Goal: Task Accomplishment & Management: Manage account settings

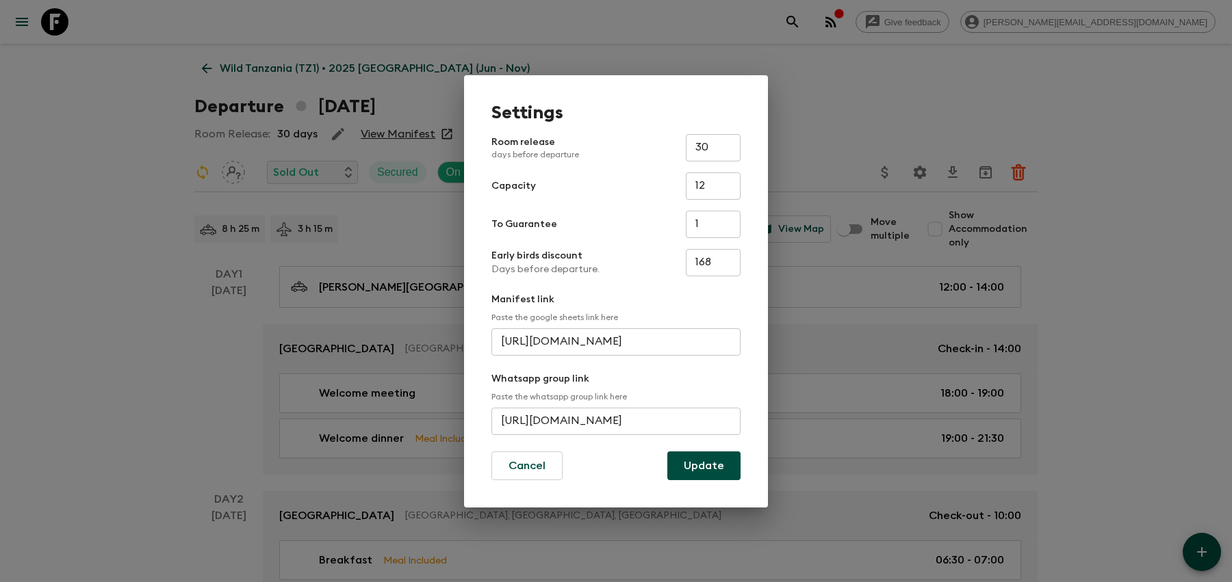
click at [405, 195] on div "Settings Room release days before departure 30 ​ Capacity 12 ​ To Guarantee 1 ​…" at bounding box center [616, 291] width 1232 height 582
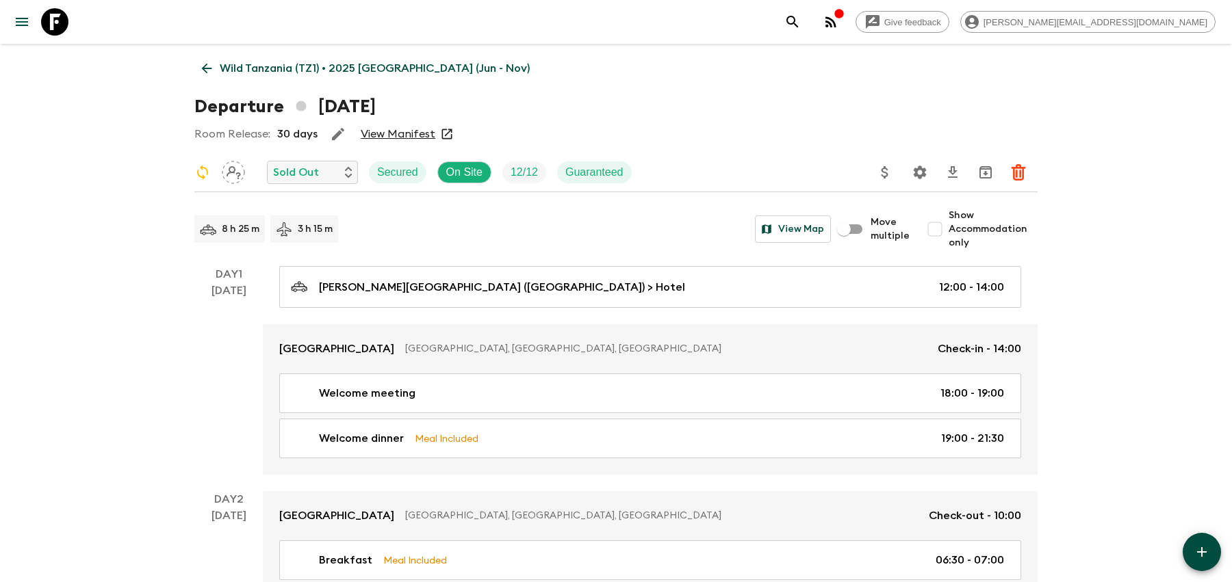
click at [801, 26] on icon "search adventures" at bounding box center [792, 22] width 16 height 16
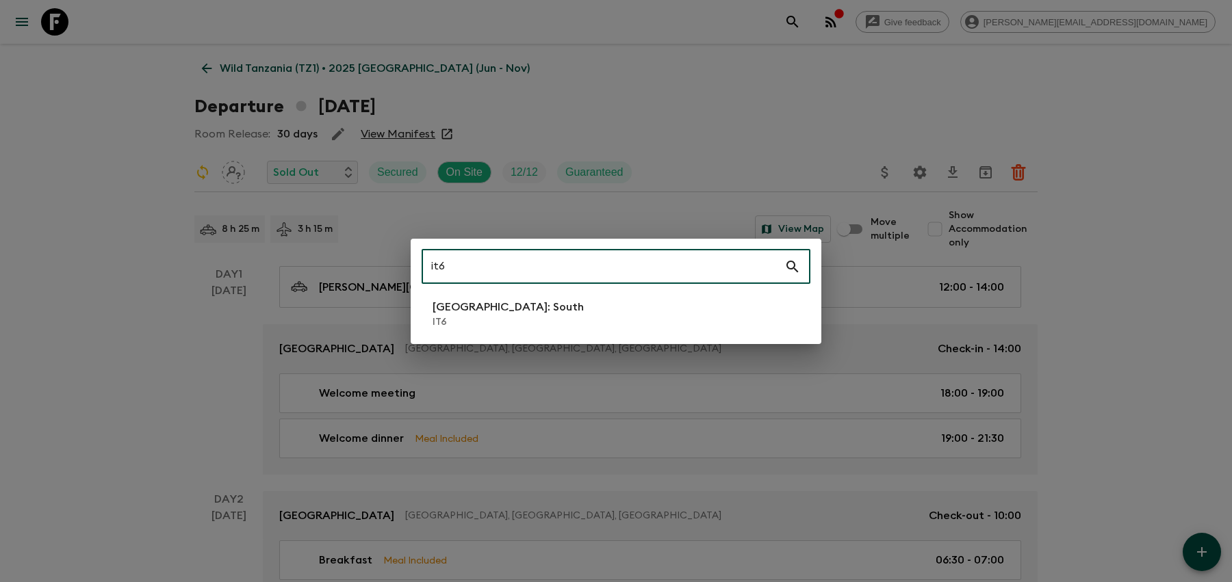
type input "it6"
click at [721, 328] on li "Italy: South IT6" at bounding box center [616, 314] width 389 height 38
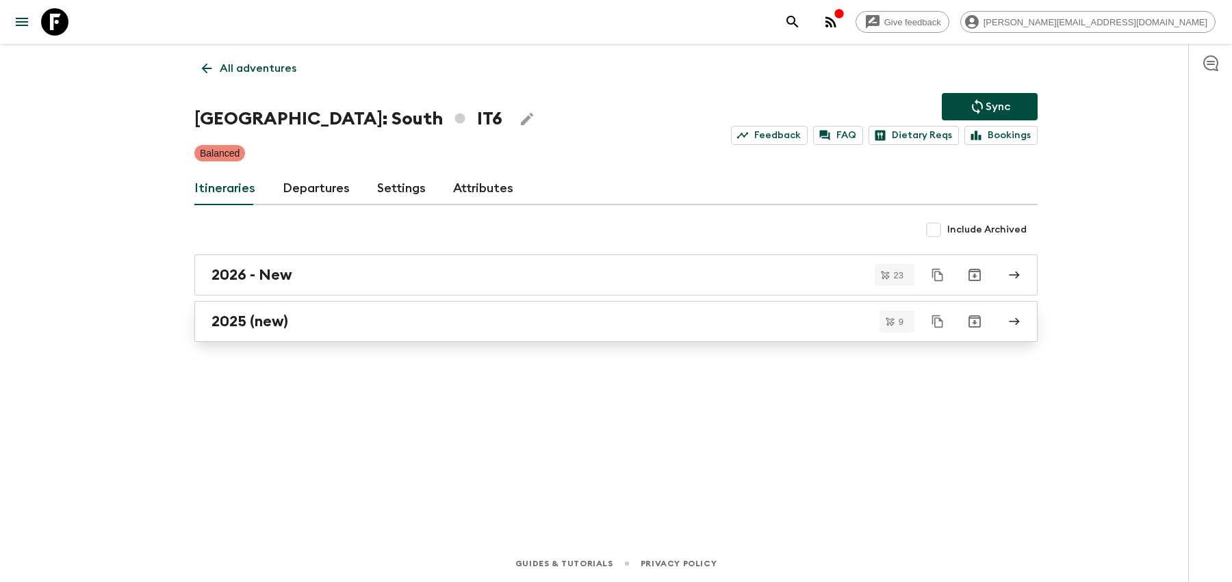
click at [641, 332] on link "2025 (new)" at bounding box center [615, 321] width 843 height 41
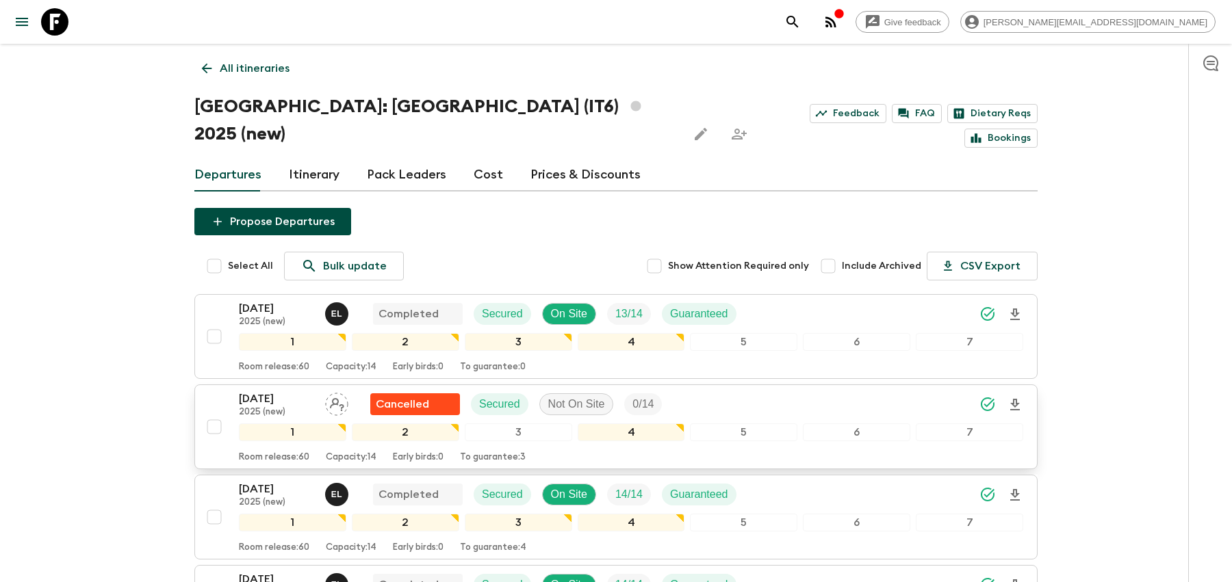
scroll to position [537, 0]
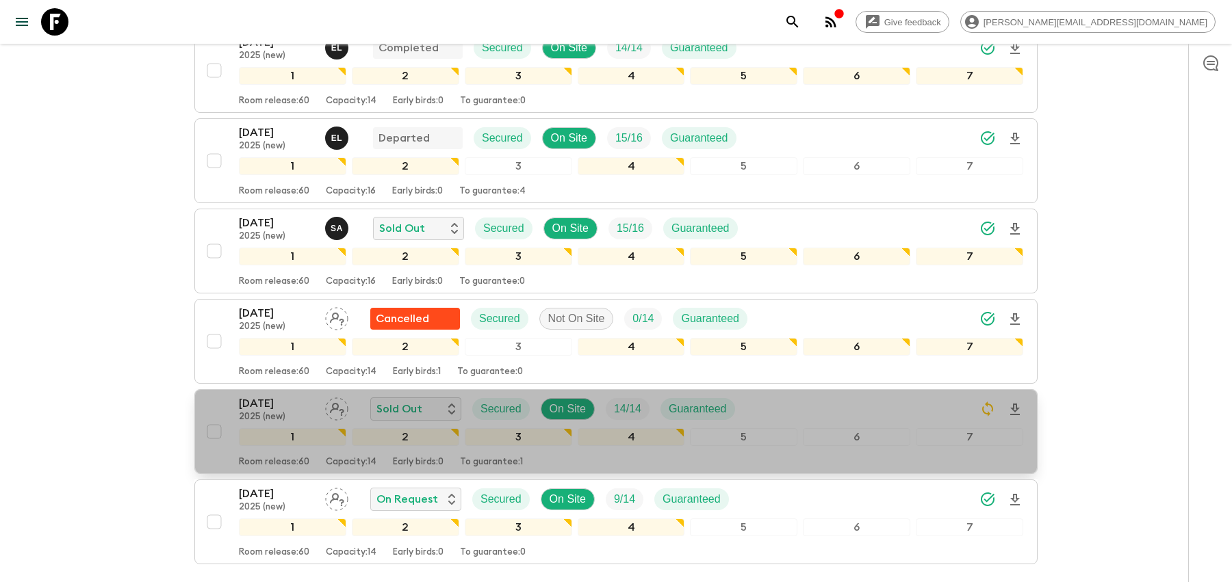
click at [908, 396] on div "12 Oct 2025 2025 (new) Sold Out Secured On Site 14 / 14 Guaranteed" at bounding box center [631, 409] width 784 height 27
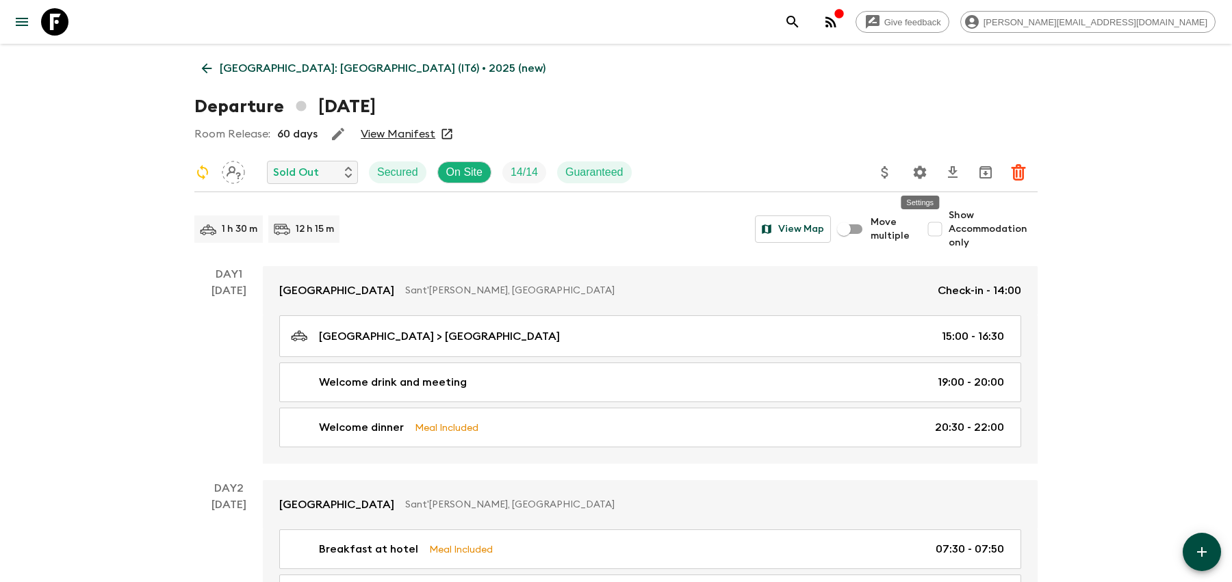
click at [914, 170] on icon "Settings" at bounding box center [919, 172] width 16 height 16
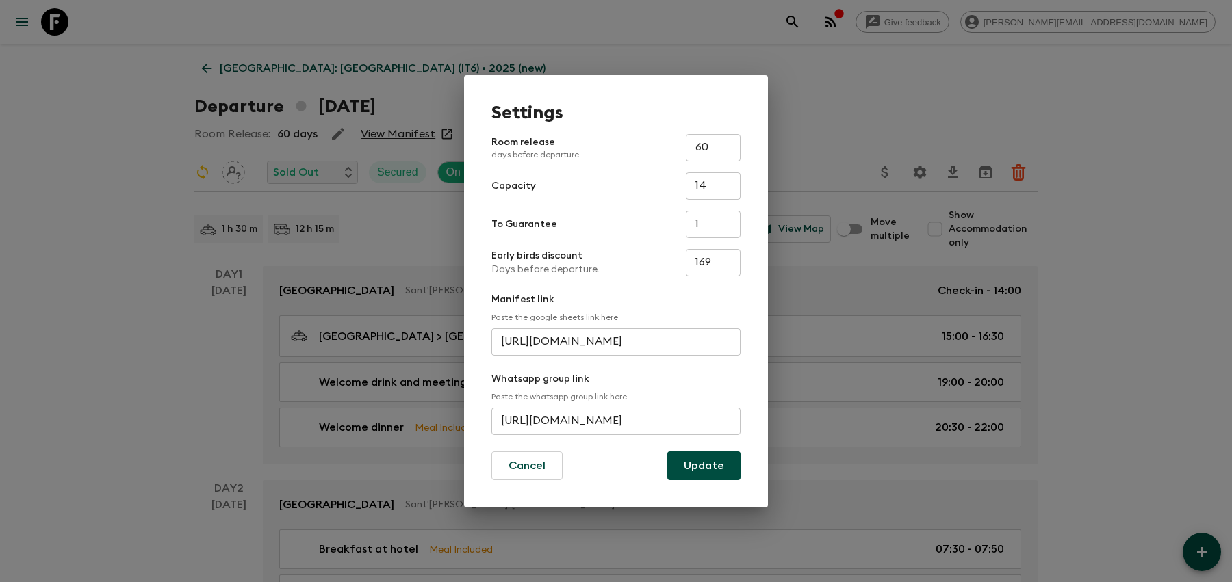
click at [550, 413] on input "https://chat.whatsapp.com/GzdDICTgnsfDirgkC4ea89" at bounding box center [615, 421] width 249 height 27
click at [346, 211] on div "Settings Room release days before departure 60 ​ Capacity 14 ​ To Guarantee 1 ​…" at bounding box center [616, 291] width 1232 height 582
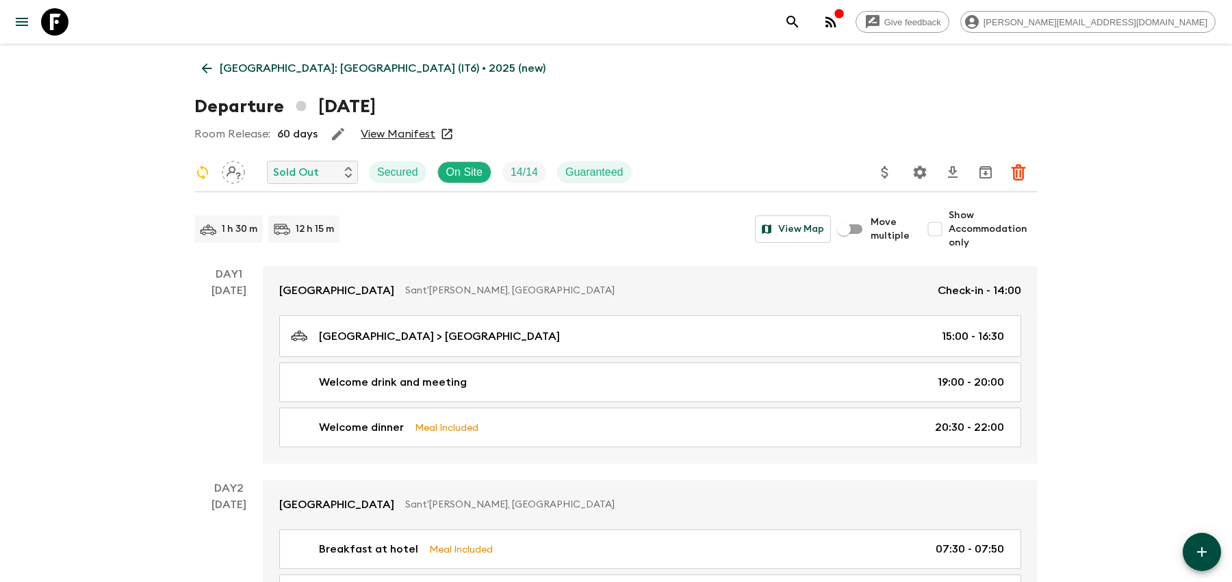
click at [798, 16] on icon "search adventures" at bounding box center [792, 22] width 12 height 12
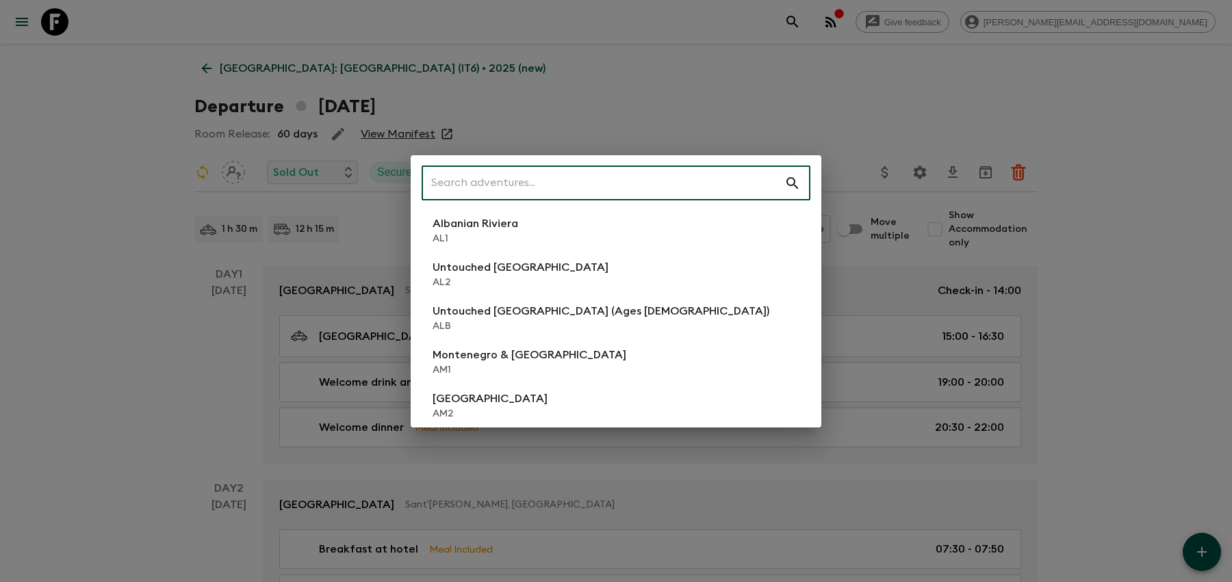
click at [532, 189] on input "text" at bounding box center [603, 183] width 363 height 38
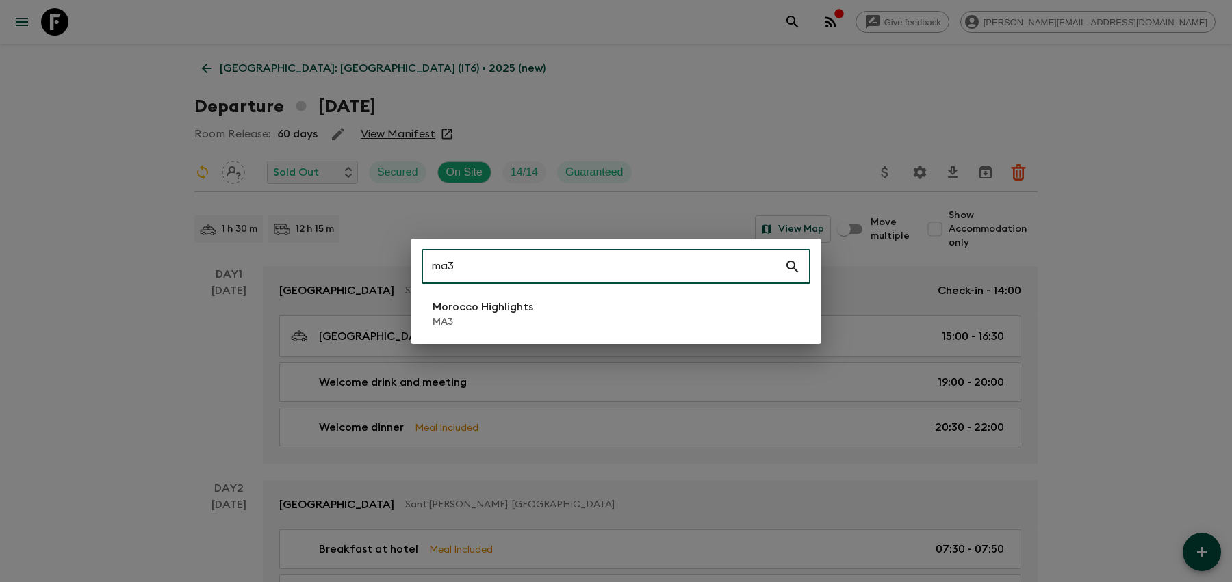
type input "ma3"
click at [506, 318] on p "MA3" at bounding box center [482, 322] width 101 height 14
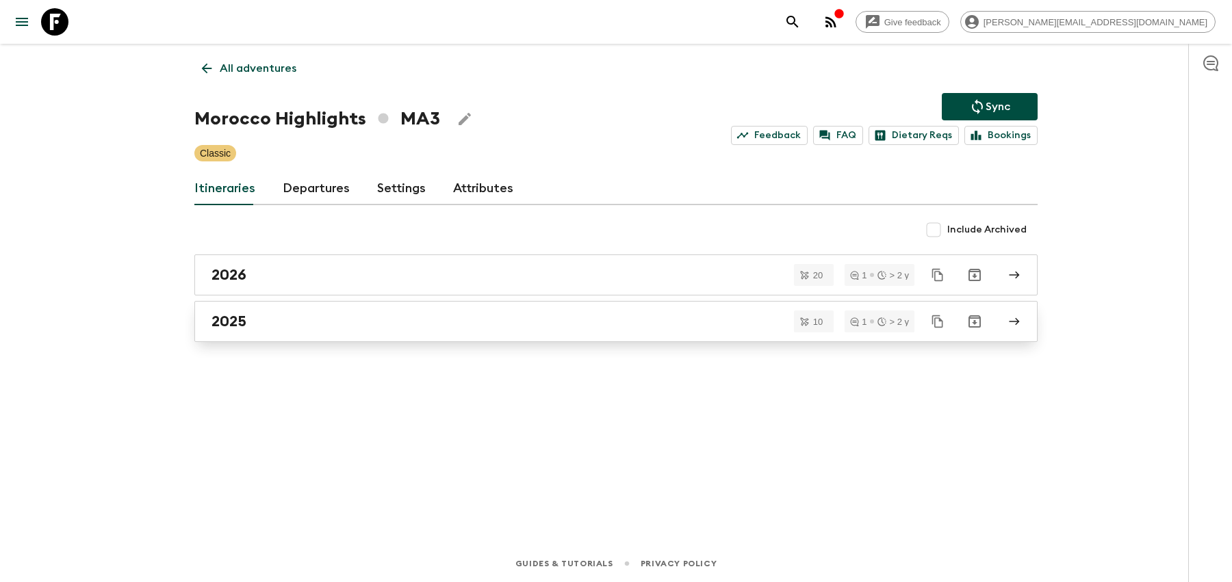
click at [381, 313] on div "2025" at bounding box center [602, 322] width 783 height 18
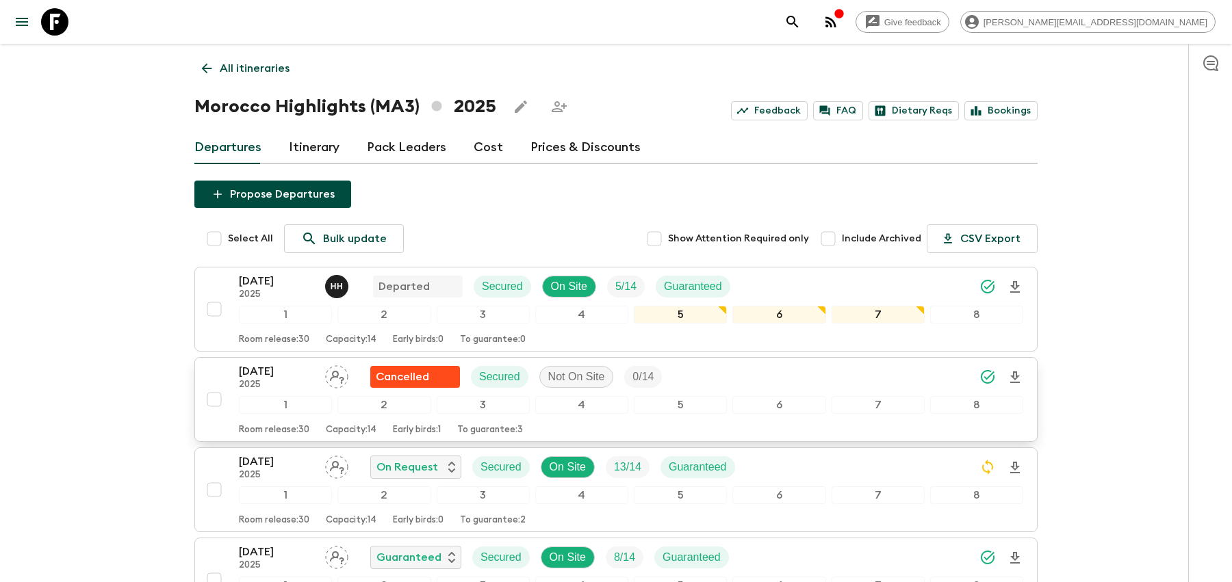
scroll to position [5, 0]
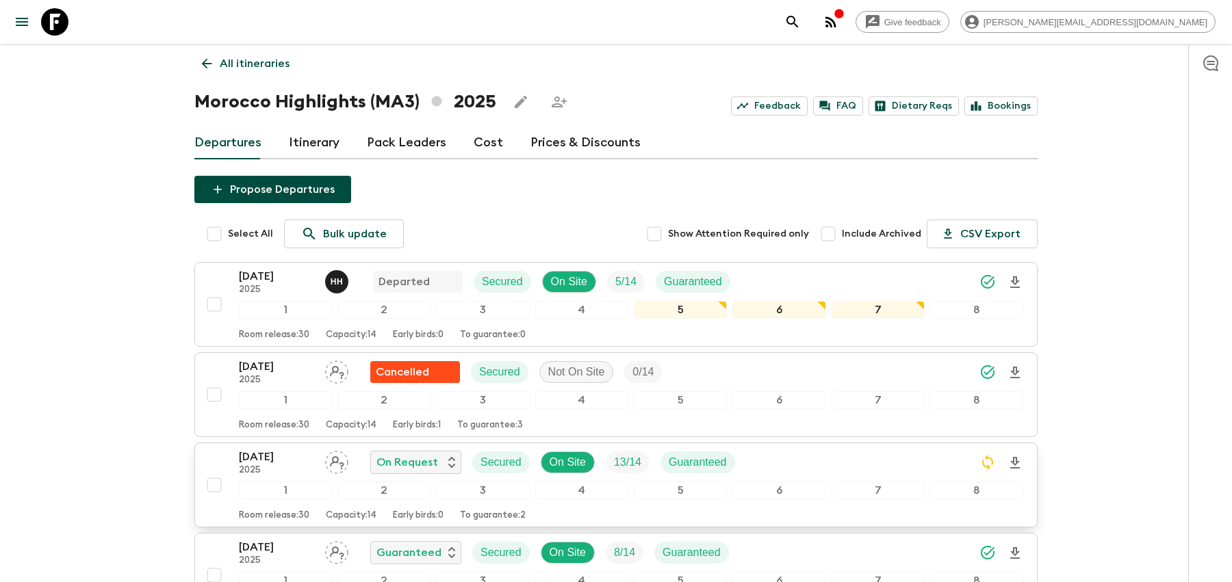
click at [753, 449] on div "12 Oct 2025 2025 On Request Secured On Site 13 / 14 Guaranteed" at bounding box center [631, 462] width 784 height 27
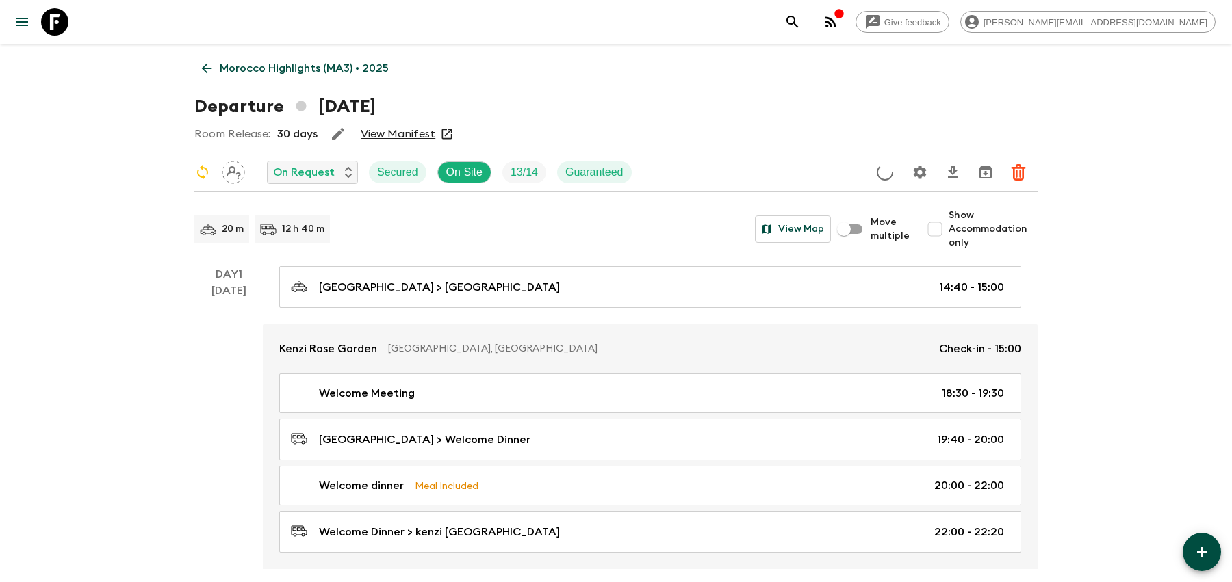
click at [922, 169] on icon "Settings" at bounding box center [920, 172] width 13 height 13
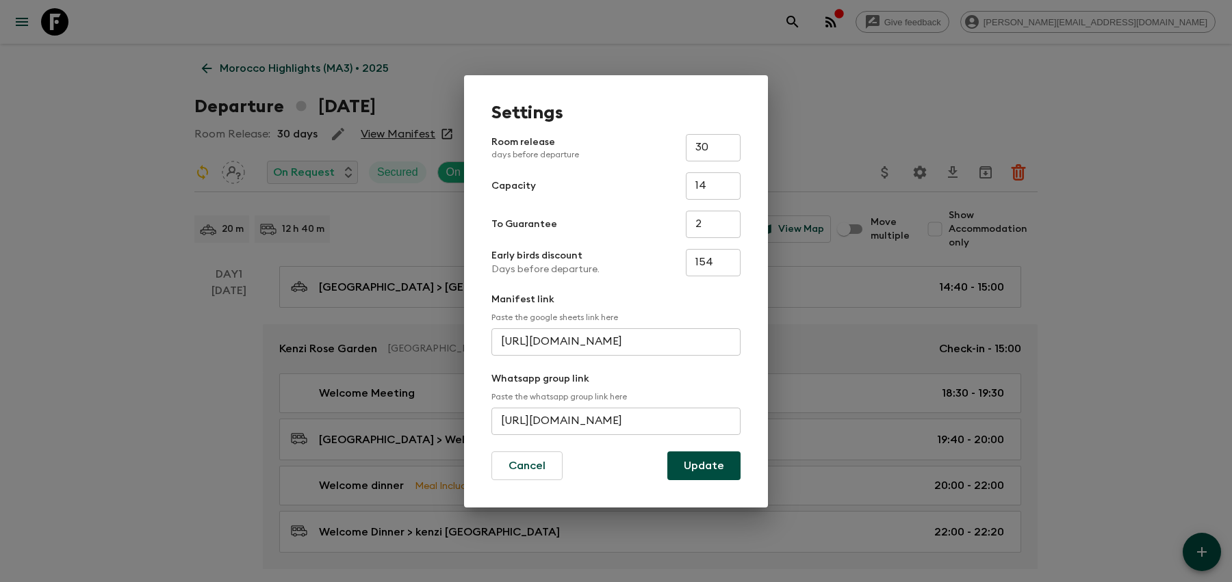
click at [595, 428] on input "https://chat.whatsapp.com/BAMqRFb1V0PDhZWSPRFBaa" at bounding box center [615, 421] width 249 height 27
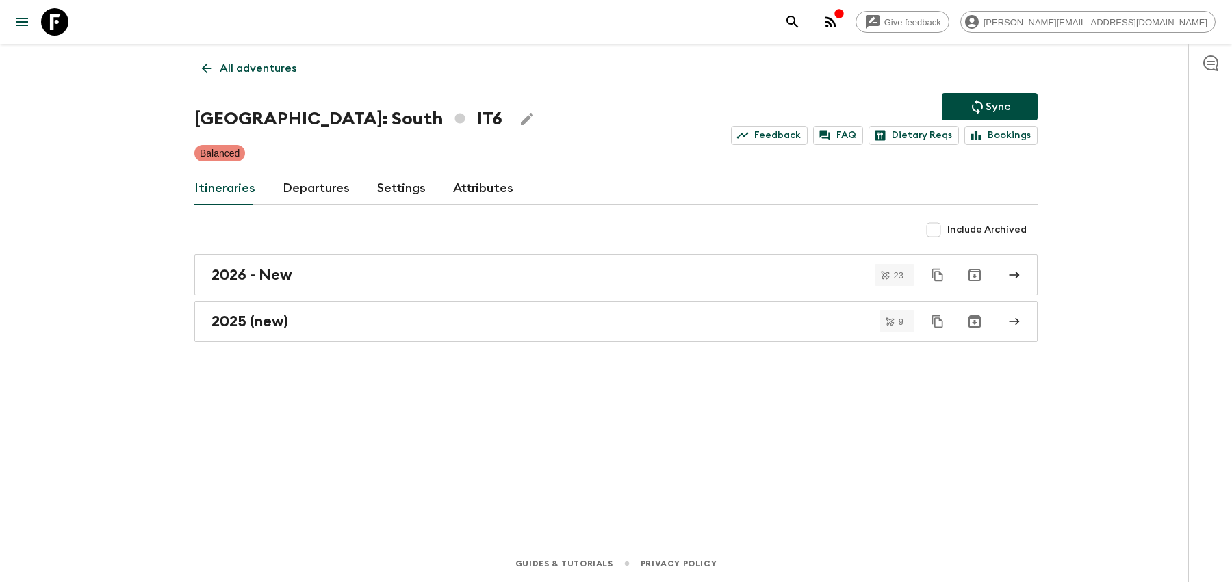
click at [798, 23] on icon "search adventures" at bounding box center [792, 22] width 12 height 12
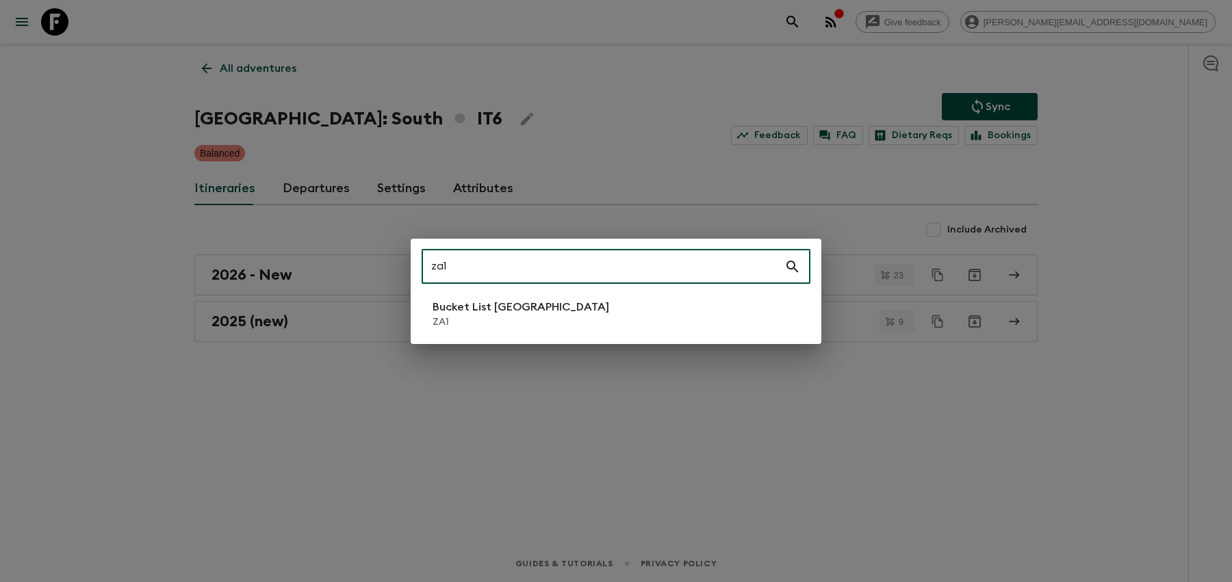
type input "za1"
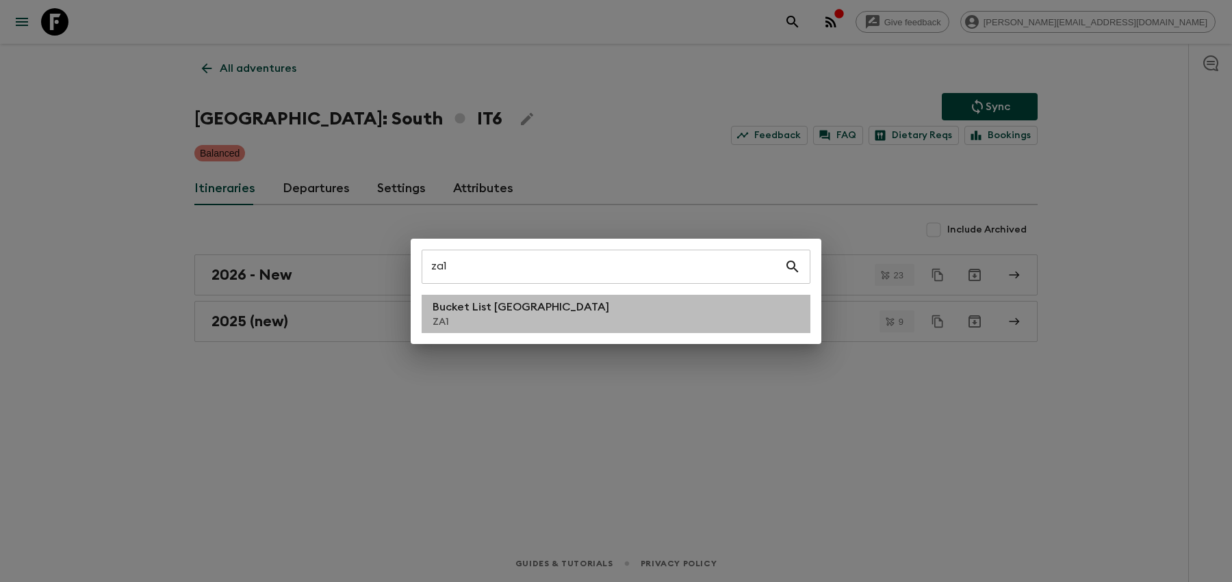
click at [536, 317] on p "ZA1" at bounding box center [520, 322] width 177 height 14
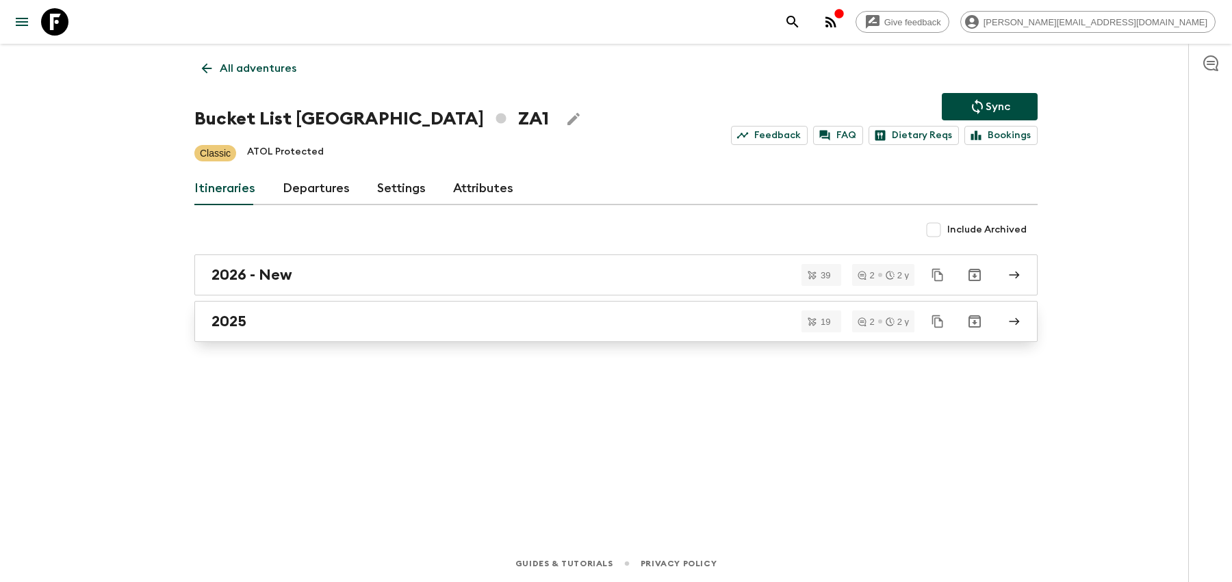
click at [508, 313] on div "2025" at bounding box center [602, 322] width 783 height 18
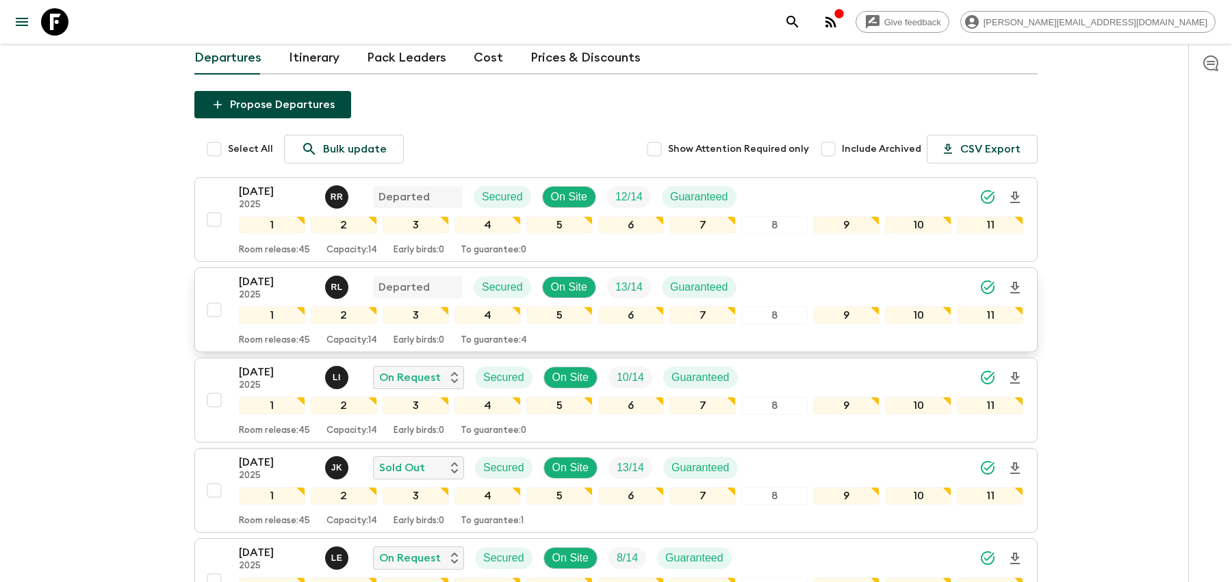
scroll to position [312, 0]
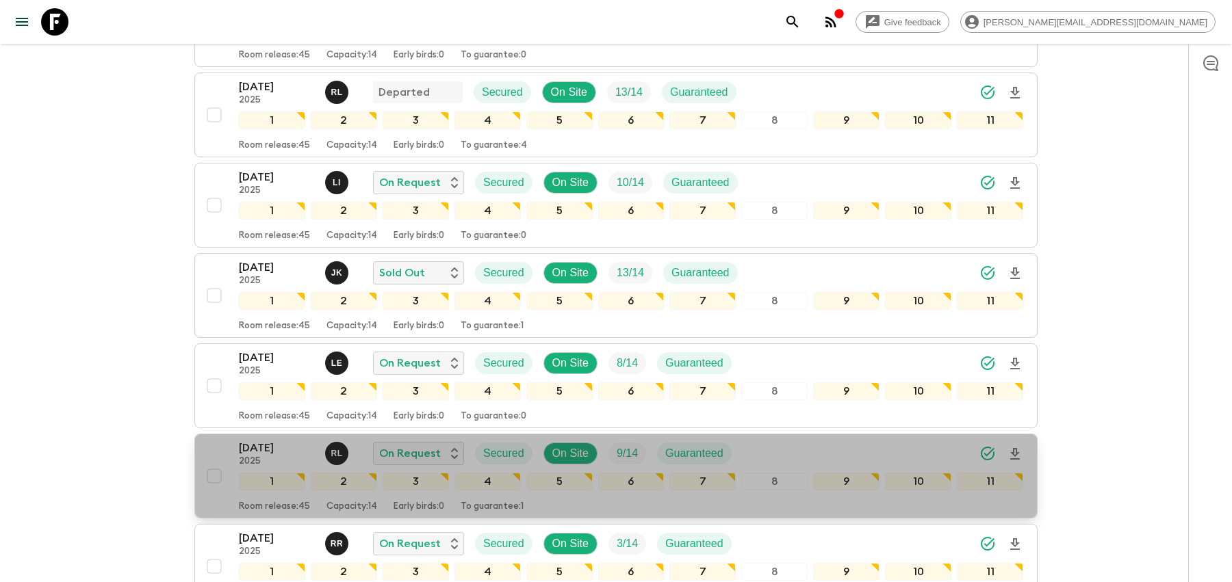
click at [767, 440] on div "[DATE] 2025 [PERSON_NAME] On Request Secured On Site 9 / 14 Guaranteed" at bounding box center [631, 453] width 784 height 27
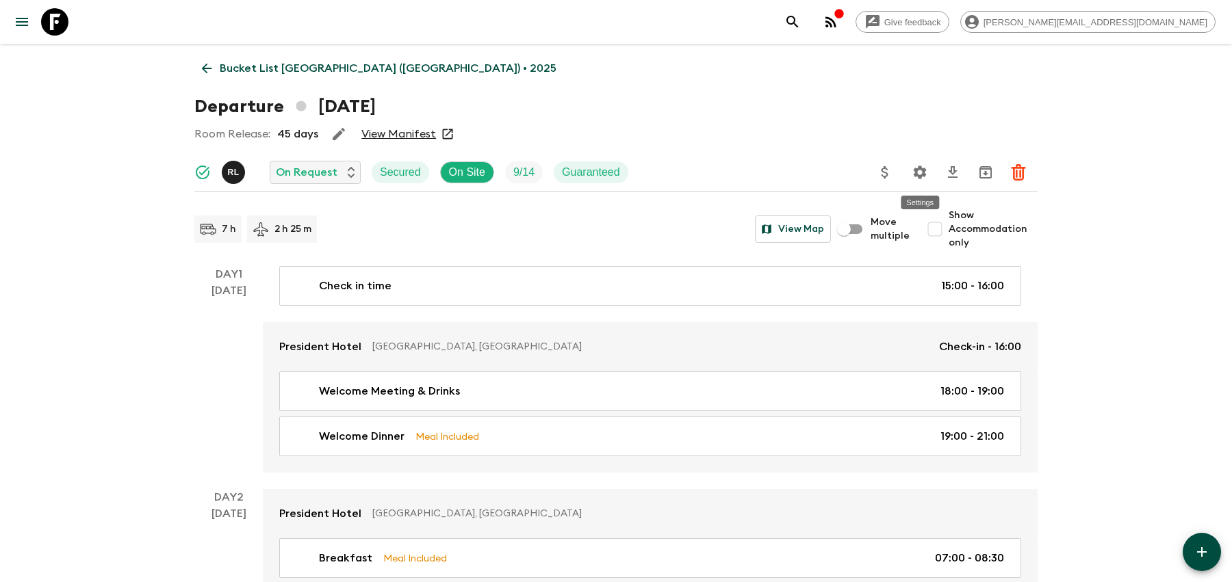
click at [913, 174] on icon "Settings" at bounding box center [919, 172] width 16 height 16
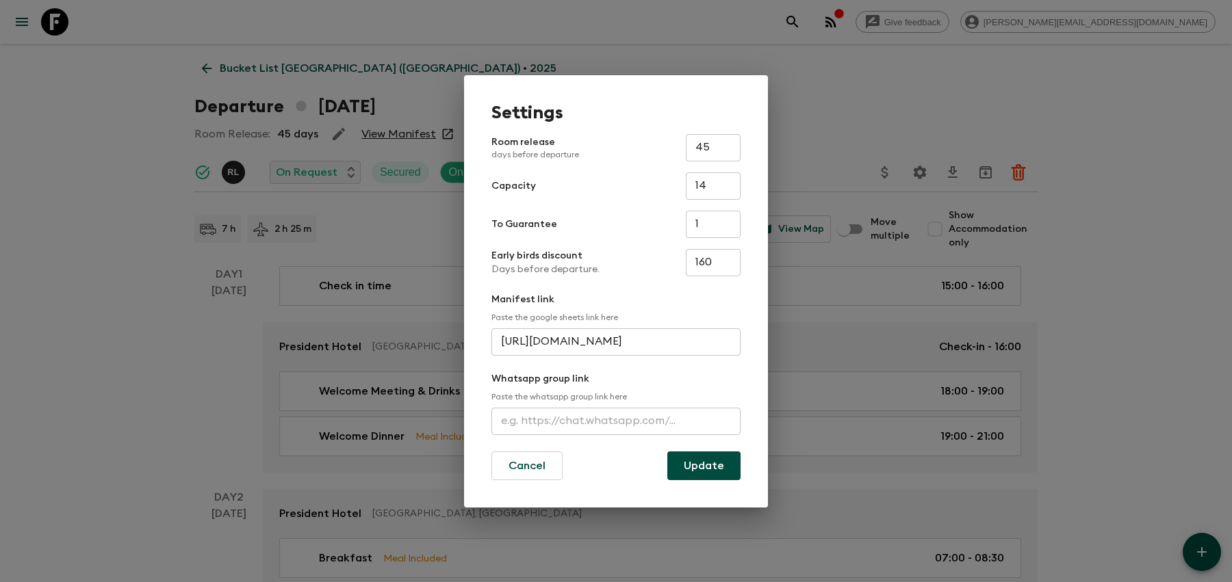
click at [701, 33] on div "Settings Room release days before departure 45 ​ Capacity 14 ​ To Guarantee 1 ​…" at bounding box center [616, 291] width 1232 height 582
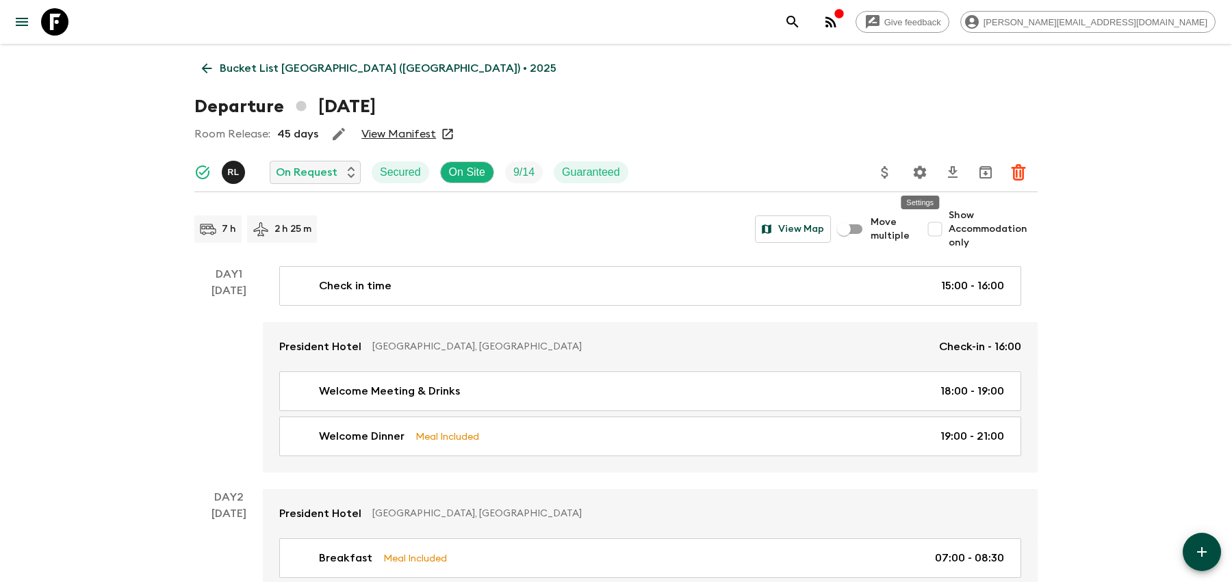
click at [923, 166] on icon "Settings" at bounding box center [919, 172] width 16 height 16
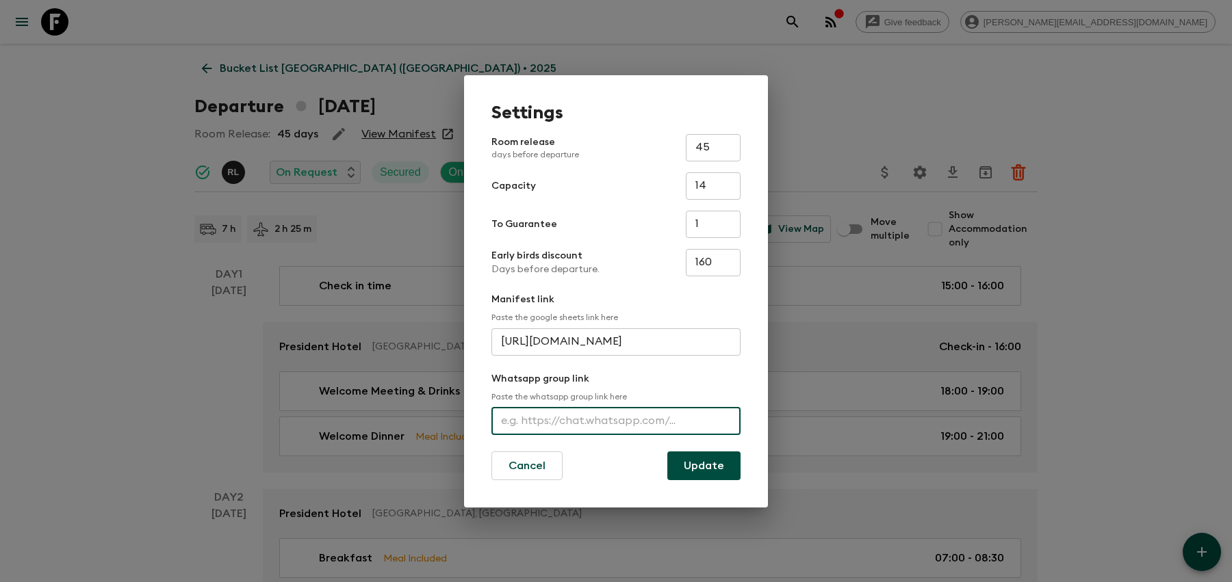
click at [654, 419] on input "text" at bounding box center [615, 421] width 249 height 27
paste input "[URL][DOMAIN_NAME]"
type input "[URL][DOMAIN_NAME]"
click at [708, 480] on div "Settings Room release days before departure 45 ​ Capacity 14 ​ To Guarantee 1 ​…" at bounding box center [616, 291] width 304 height 432
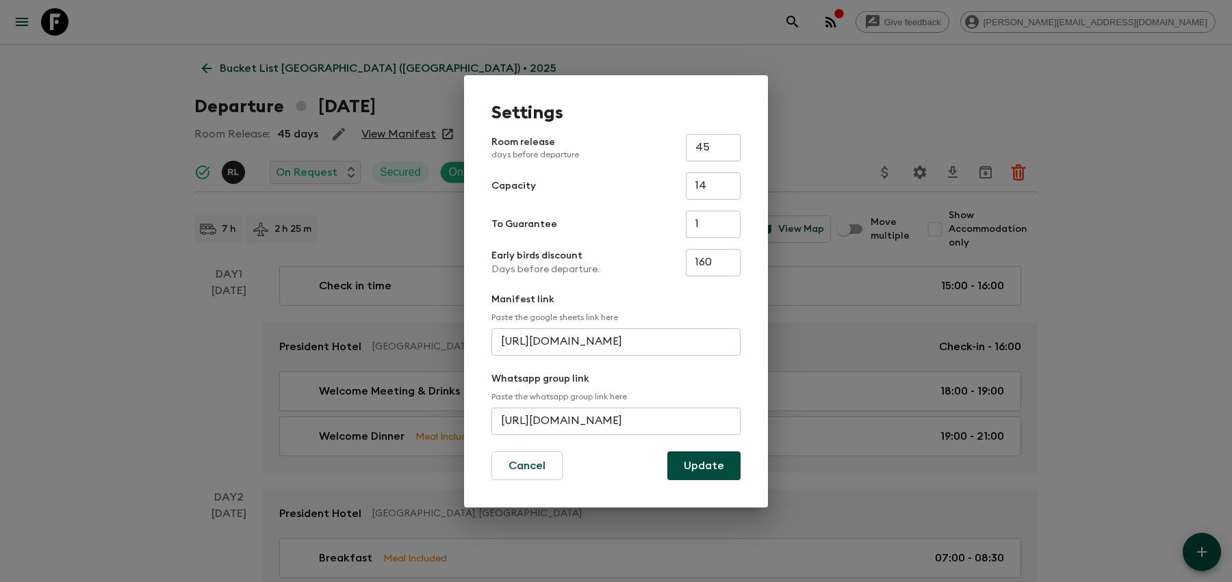
scroll to position [0, 0]
click at [699, 463] on button "Update" at bounding box center [703, 466] width 73 height 29
